Goal: Navigation & Orientation: Find specific page/section

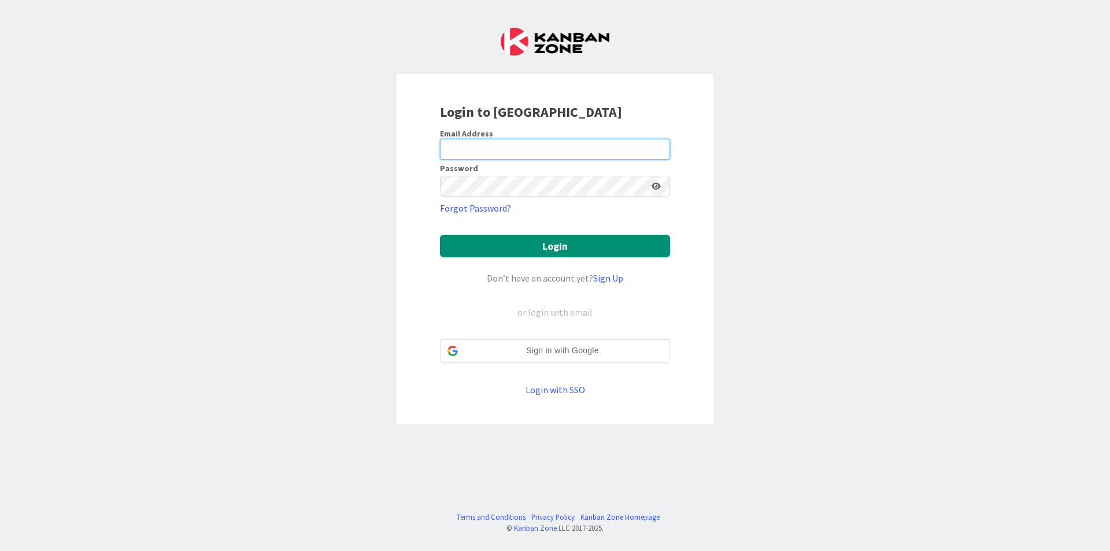
click at [641, 151] on input "email" at bounding box center [555, 149] width 230 height 21
type input "[EMAIL_ADDRESS][DOMAIN_NAME]"
click at [440, 235] on button "Login" at bounding box center [555, 246] width 230 height 23
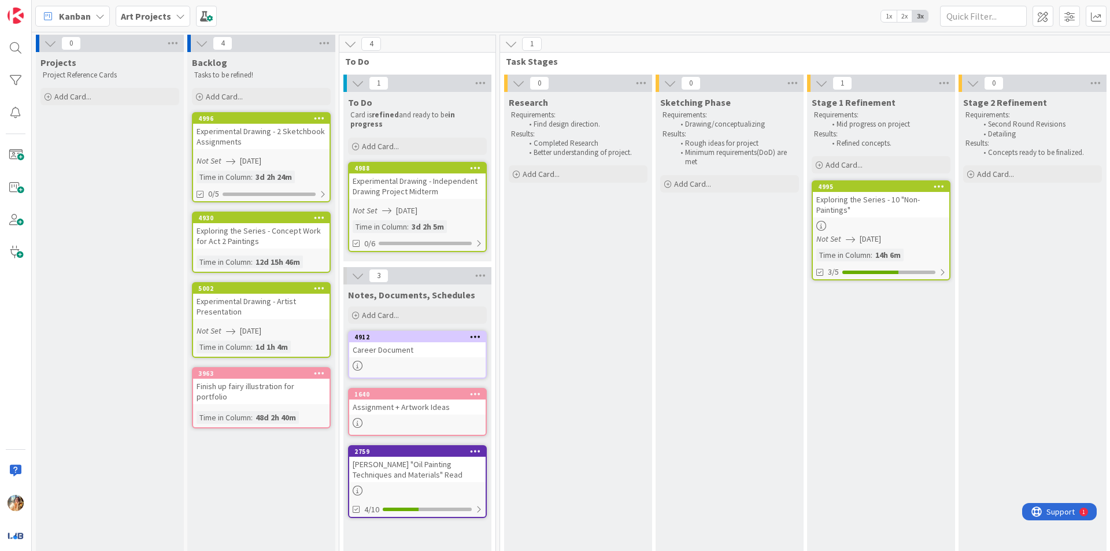
click at [911, 216] on div "Exploring the Series - 10 "Non-Paintings"" at bounding box center [881, 204] width 136 height 25
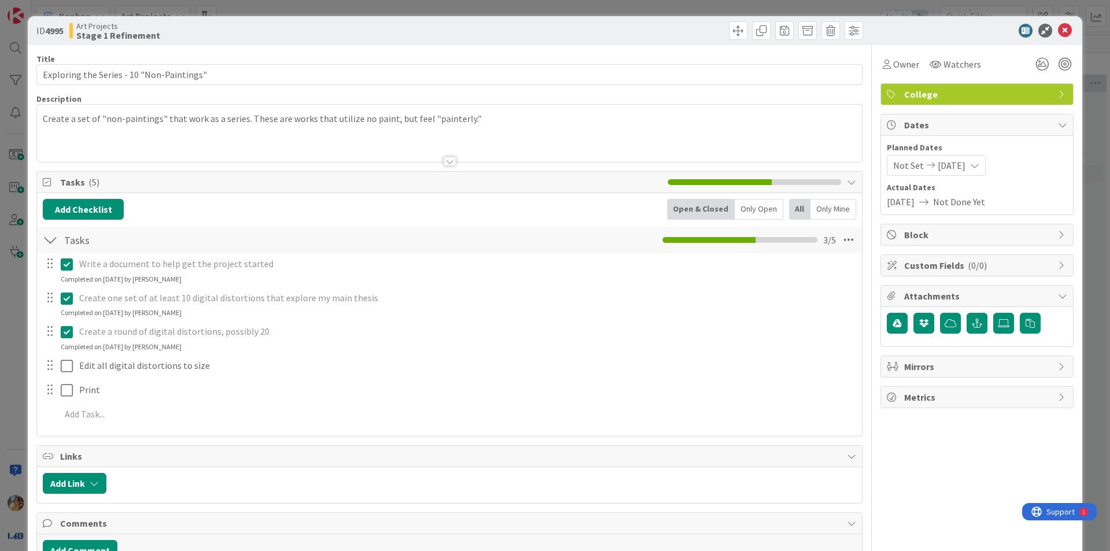
click at [0, 387] on div "ID 4995 Art Projects Stage 1 Refinement Title 41 / 128 Exploring the Series - 1…" at bounding box center [555, 275] width 1110 height 551
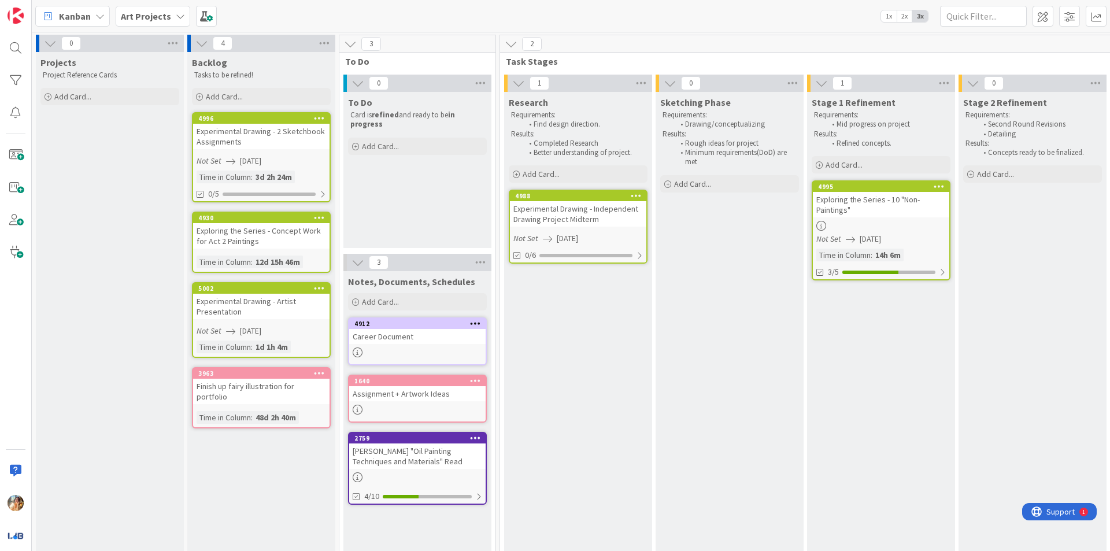
scroll to position [0, 183]
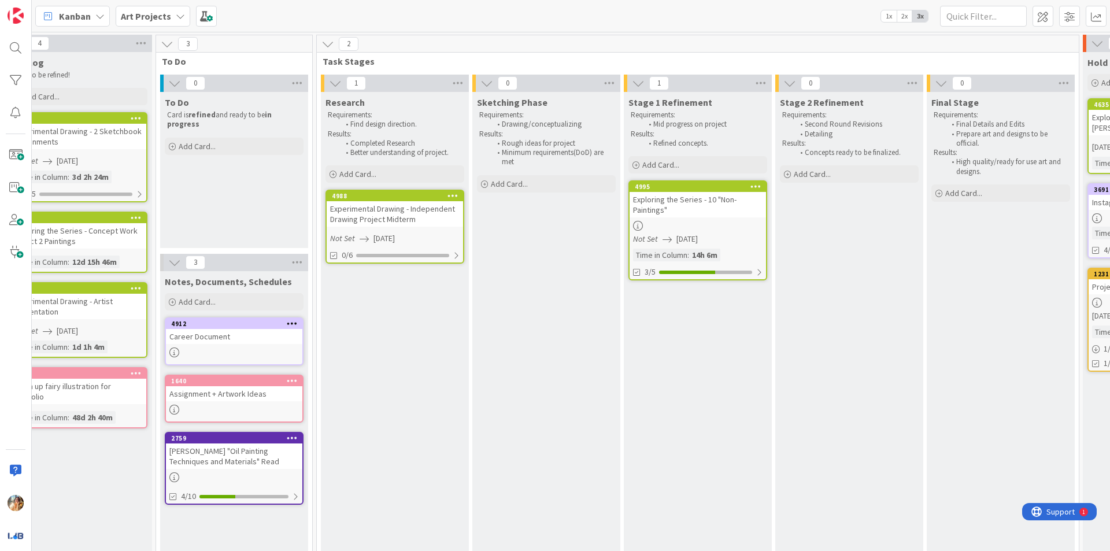
click at [428, 213] on div "Experimental Drawing - Independent Drawing Project Midterm" at bounding box center [395, 213] width 136 height 25
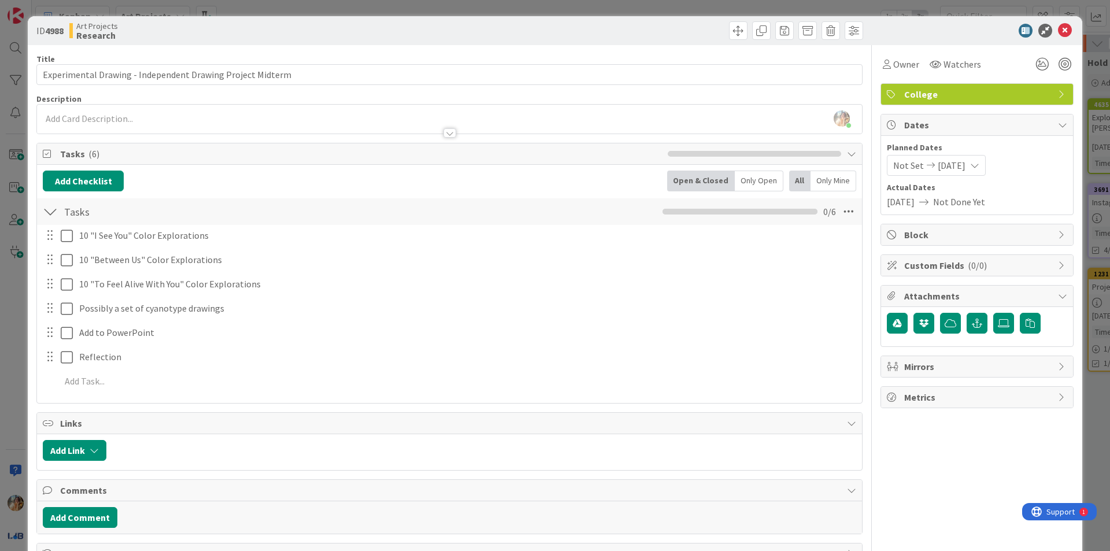
click at [0, 321] on div "ID 4988 Art Projects Research Title 58 / 128 Experimental Drawing - Independent…" at bounding box center [555, 275] width 1110 height 551
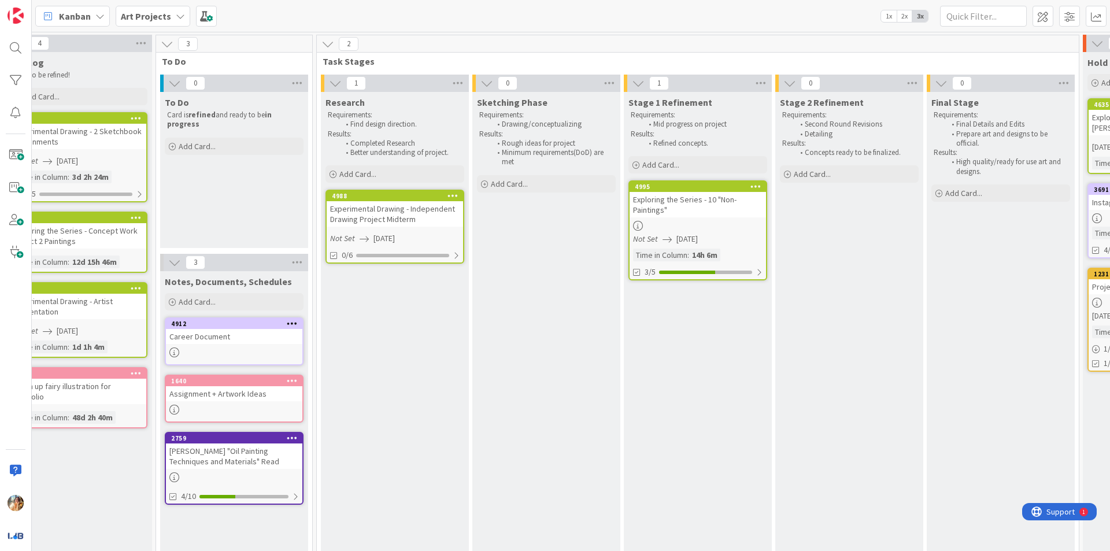
click at [407, 210] on div "Experimental Drawing - Independent Drawing Project Midterm" at bounding box center [395, 213] width 136 height 25
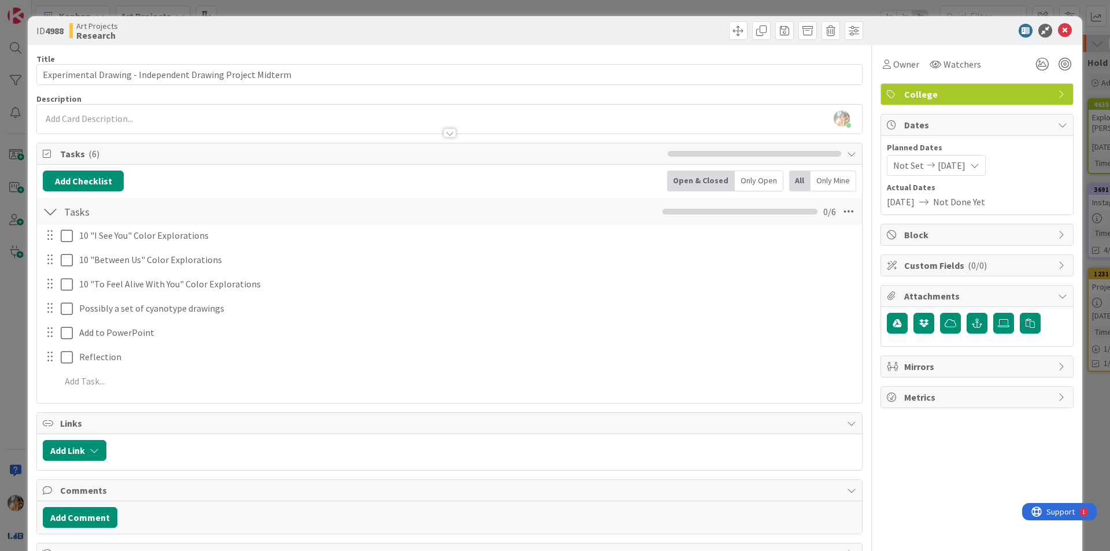
click at [31, 338] on div "ID 4988 Art Projects Research Title 58 / 128 Experimental Drawing - Independent…" at bounding box center [555, 294] width 1054 height 557
